Goal: Task Accomplishment & Management: Complete application form

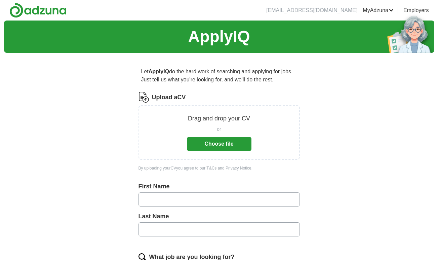
click at [221, 152] on div "Drag and drop your CV or Choose file" at bounding box center [218, 132] width 161 height 54
click at [217, 146] on button "Choose file" at bounding box center [219, 144] width 65 height 14
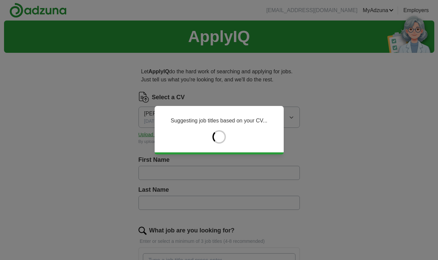
type input "****"
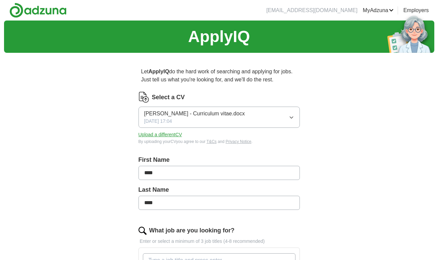
click at [346, 161] on div "ApplyIQ Let ApplyIQ do the hard work of searching and applying for jobs. Just t…" at bounding box center [219, 266] width 430 height 490
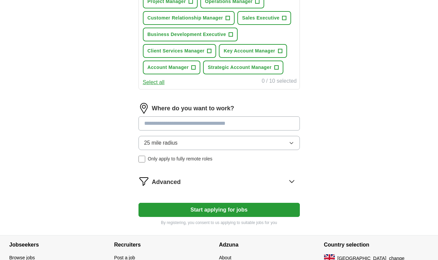
scroll to position [277, 0]
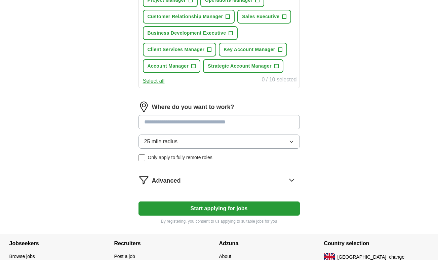
click at [197, 121] on input at bounding box center [218, 122] width 161 height 14
type input "******"
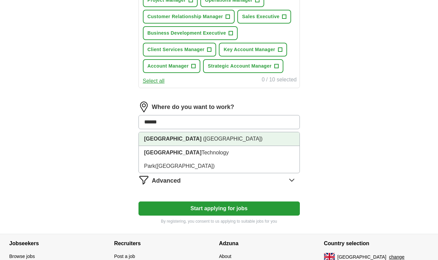
click at [184, 143] on li "[GEOGRAPHIC_DATA] ([GEOGRAPHIC_DATA])" at bounding box center [219, 139] width 161 height 14
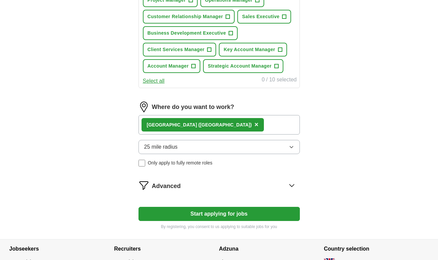
click at [186, 210] on button "Start applying for jobs" at bounding box center [218, 214] width 161 height 14
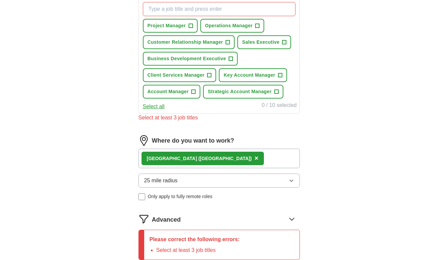
scroll to position [249, 0]
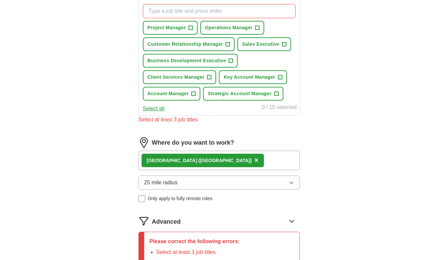
click at [282, 94] on button "Strategic Account Manager +" at bounding box center [243, 94] width 80 height 14
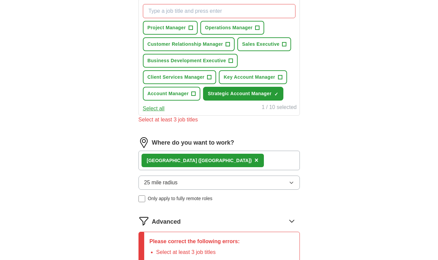
drag, startPoint x: 282, startPoint y: 78, endPoint x: 259, endPoint y: 80, distance: 23.6
click at [282, 78] on span "+" at bounding box center [280, 77] width 4 height 5
click at [198, 93] on button "Account Manager +" at bounding box center [172, 94] width 58 height 14
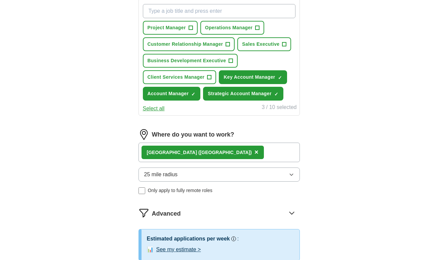
click at [213, 76] on button "Client Services Manager +" at bounding box center [180, 77] width 74 height 14
click at [225, 59] on span "Business Development Executive" at bounding box center [187, 60] width 79 height 7
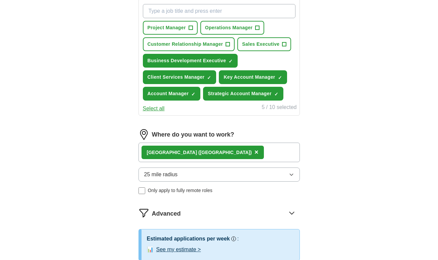
click at [225, 43] on button "Customer Relationship Manager +" at bounding box center [189, 44] width 92 height 14
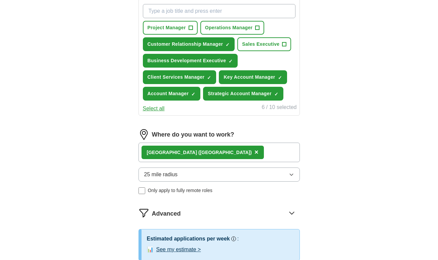
click at [182, 28] on span "Project Manager" at bounding box center [167, 27] width 38 height 7
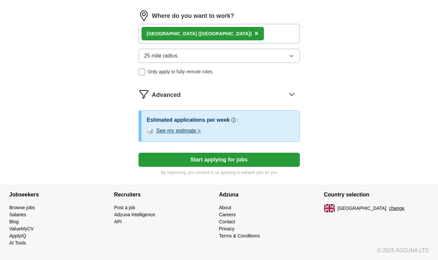
click at [273, 160] on button "Start applying for jobs" at bounding box center [218, 160] width 161 height 14
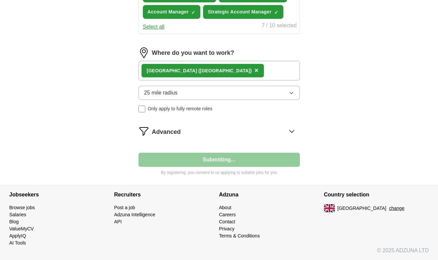
scroll to position [331, 0]
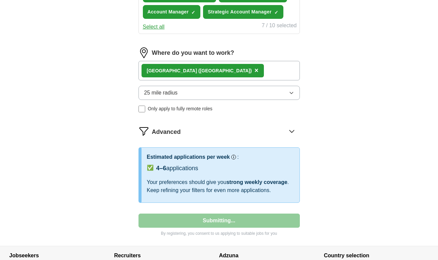
select select "**"
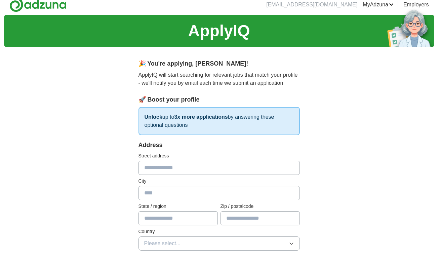
scroll to position [0, 0]
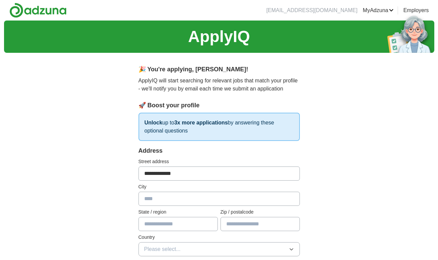
type input "**********"
type input "******"
type input "*******"
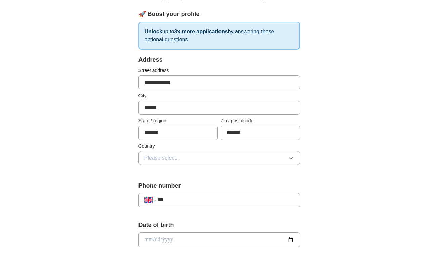
scroll to position [91, 0]
click at [181, 157] on button "Please select..." at bounding box center [218, 158] width 161 height 14
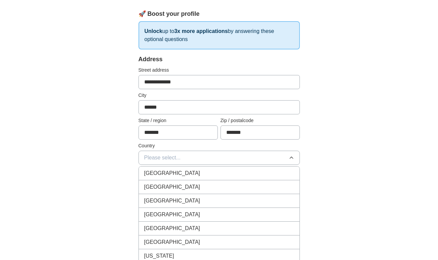
click at [181, 172] on span "[GEOGRAPHIC_DATA]" at bounding box center [172, 173] width 56 height 8
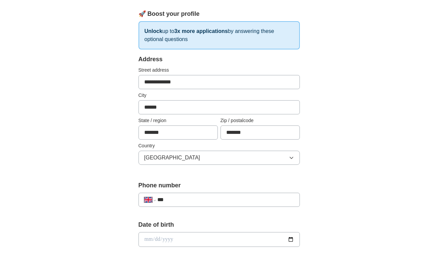
click at [171, 238] on input "date" at bounding box center [218, 239] width 161 height 15
type input "**********"
click at [390, 186] on div "**********" at bounding box center [219, 230] width 430 height 603
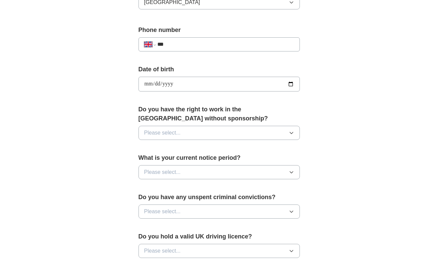
scroll to position [249, 0]
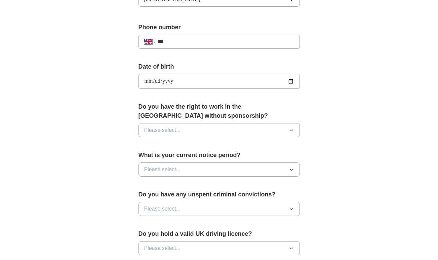
click at [265, 130] on button "Please select..." at bounding box center [218, 130] width 161 height 14
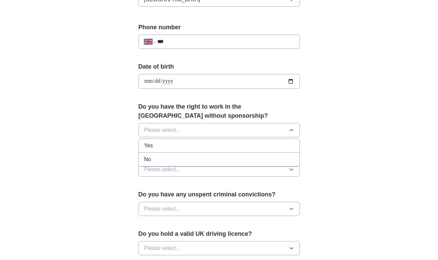
click at [214, 148] on div "Yes" at bounding box center [219, 145] width 150 height 8
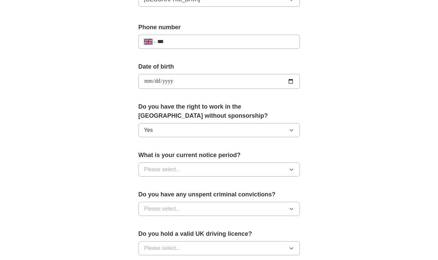
click at [211, 176] on button "Please select..." at bounding box center [218, 169] width 161 height 14
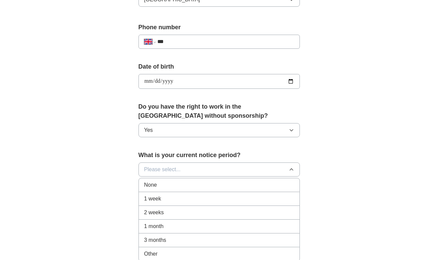
click at [178, 211] on div "2 weeks" at bounding box center [219, 212] width 150 height 8
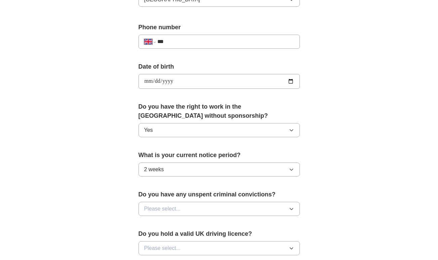
click at [188, 209] on button "Please select..." at bounding box center [218, 209] width 161 height 14
click at [176, 234] on li "No" at bounding box center [219, 238] width 161 height 14
click at [200, 244] on button "Please select..." at bounding box center [218, 248] width 161 height 14
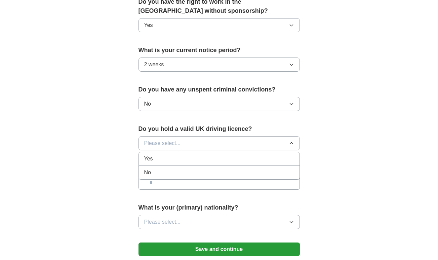
scroll to position [362, 0]
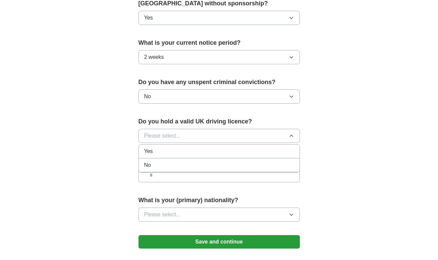
click at [161, 158] on li "Yes" at bounding box center [219, 152] width 161 height 14
click at [172, 173] on input "text" at bounding box center [218, 175] width 161 height 14
type input "*******"
click at [193, 214] on button "Please select..." at bounding box center [218, 214] width 161 height 14
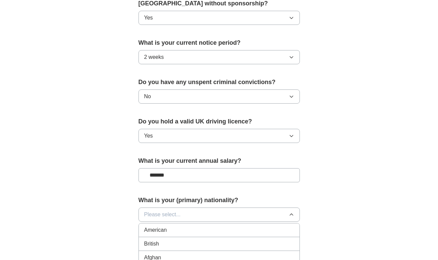
click at [184, 244] on div "British" at bounding box center [219, 244] width 150 height 8
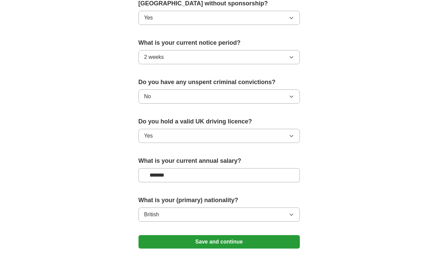
click at [188, 246] on button "Save and continue" at bounding box center [218, 241] width 161 height 13
